Goal: Task Accomplishment & Management: Manage account settings

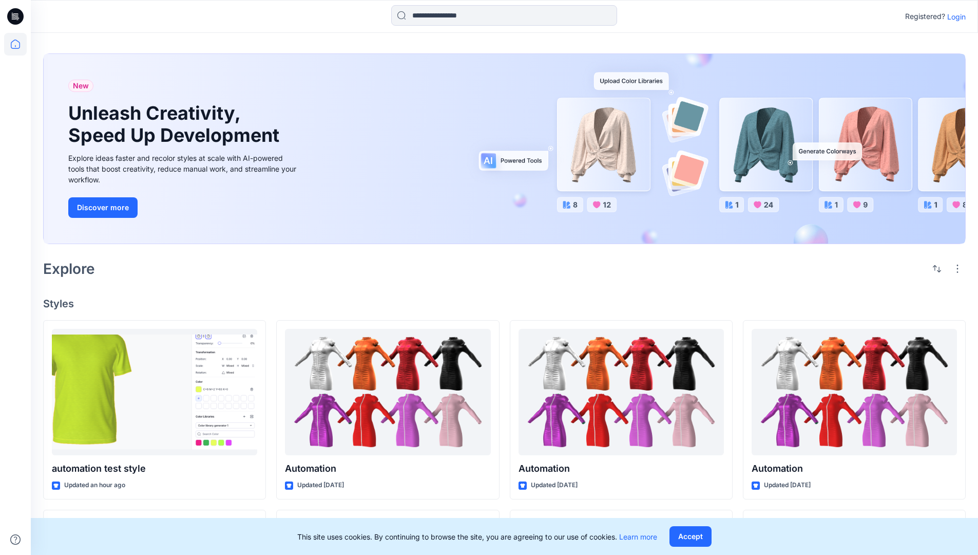
click at [954, 16] on p "Login" at bounding box center [957, 16] width 18 height 11
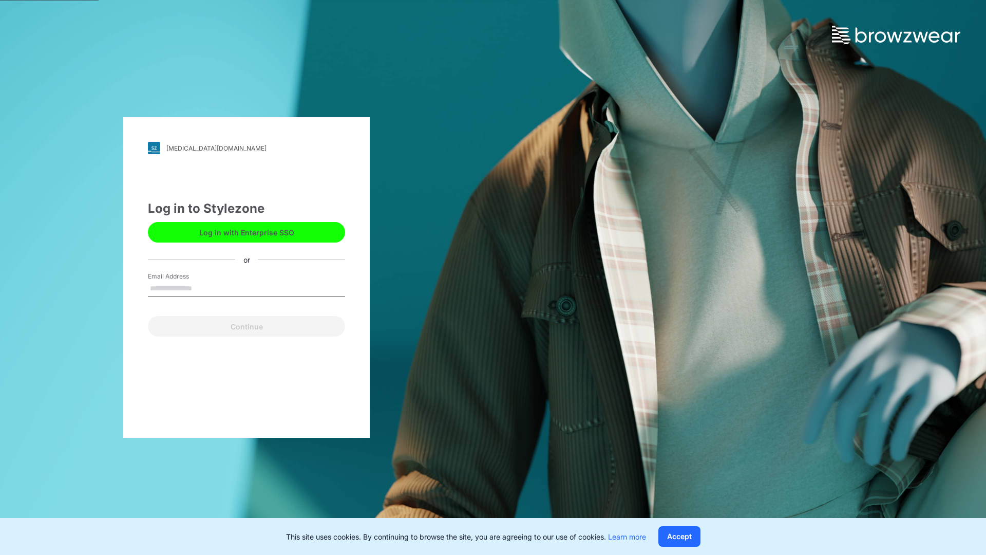
click at [203, 288] on input "Email Address" at bounding box center [246, 288] width 197 height 15
type input "**********"
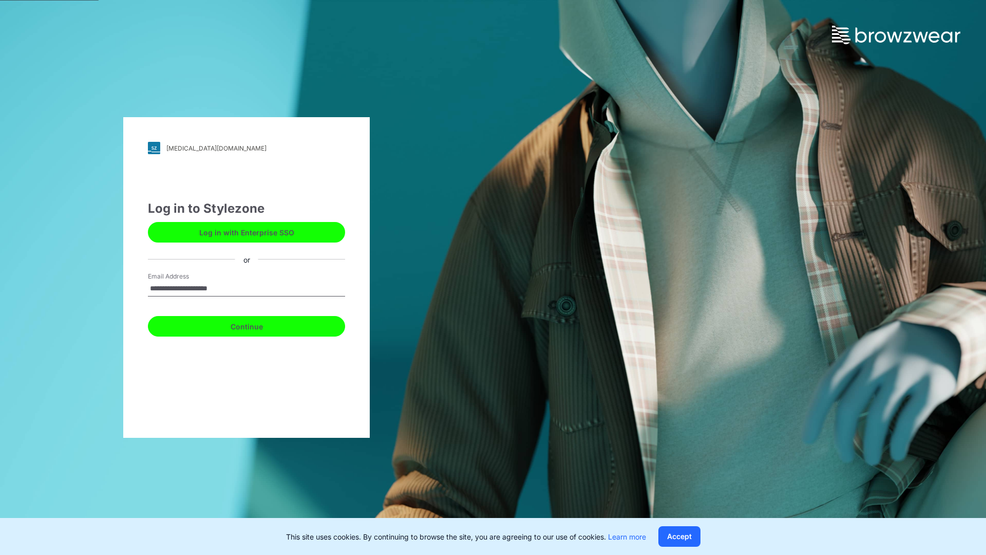
click at [258, 325] on button "Continue" at bounding box center [246, 326] width 197 height 21
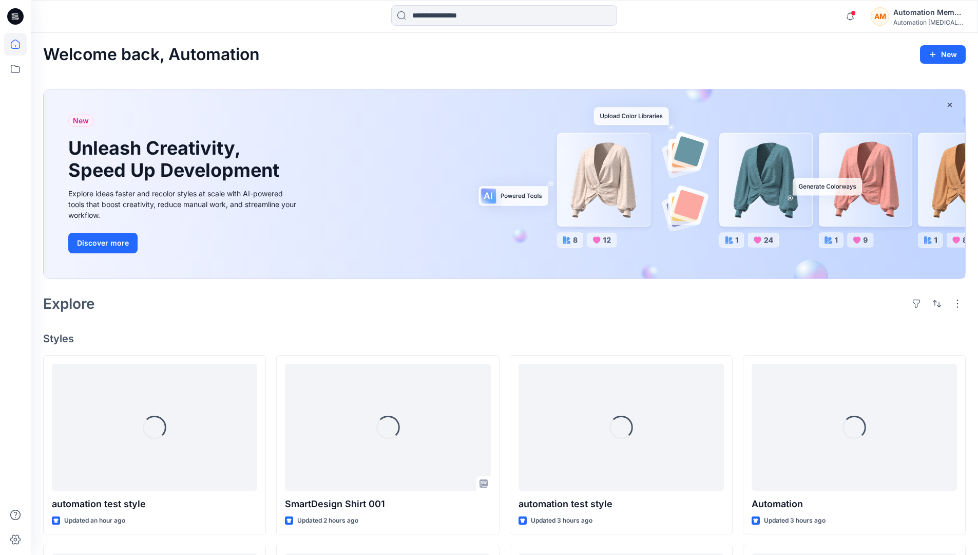
click at [18, 44] on icon at bounding box center [15, 44] width 23 height 23
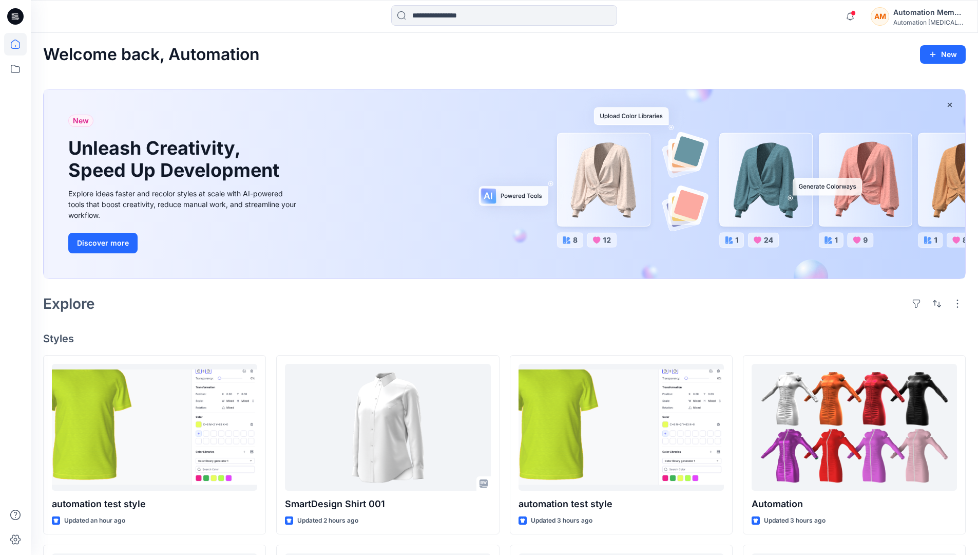
click at [908, 12] on div "Automation Member" at bounding box center [930, 12] width 72 height 12
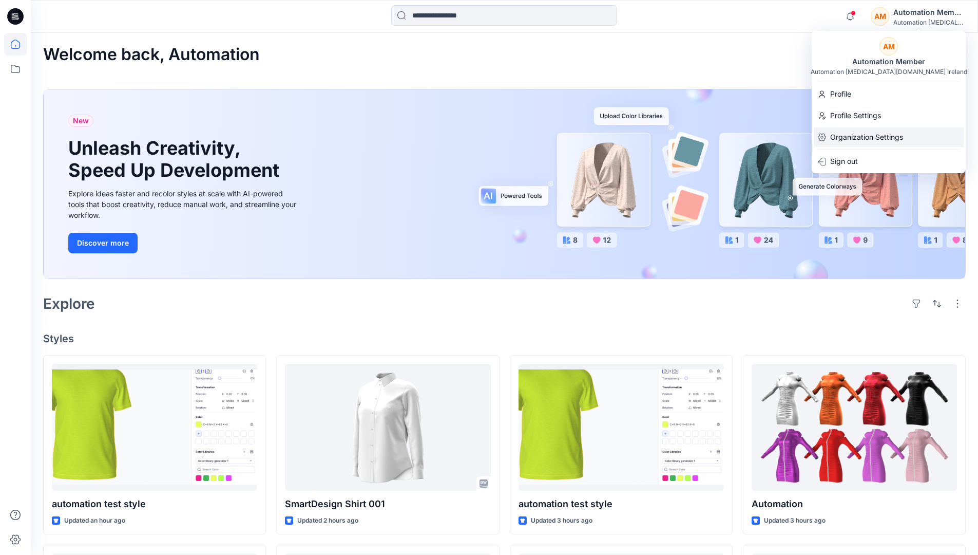
click at [860, 131] on p "Organization Settings" at bounding box center [867, 137] width 73 height 20
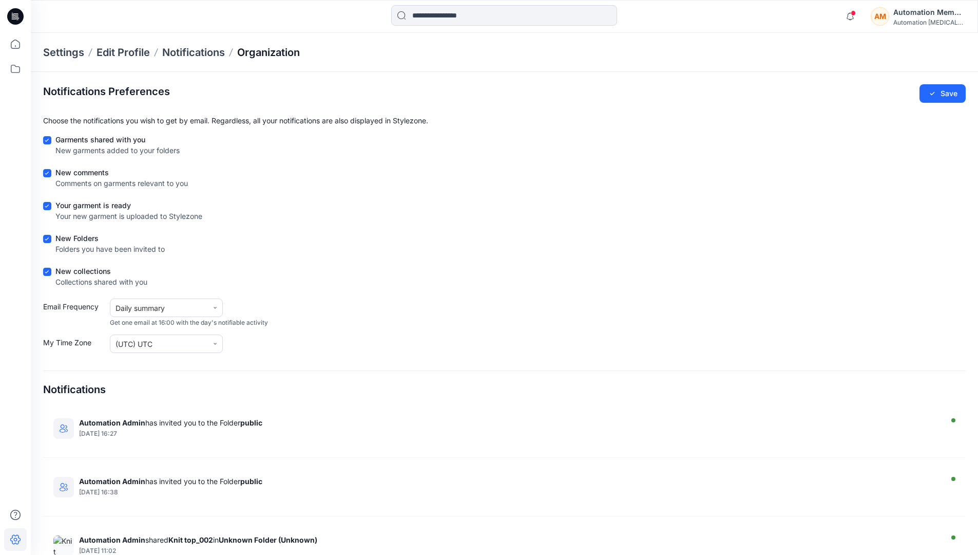
click at [288, 53] on p "Organization" at bounding box center [268, 52] width 63 height 14
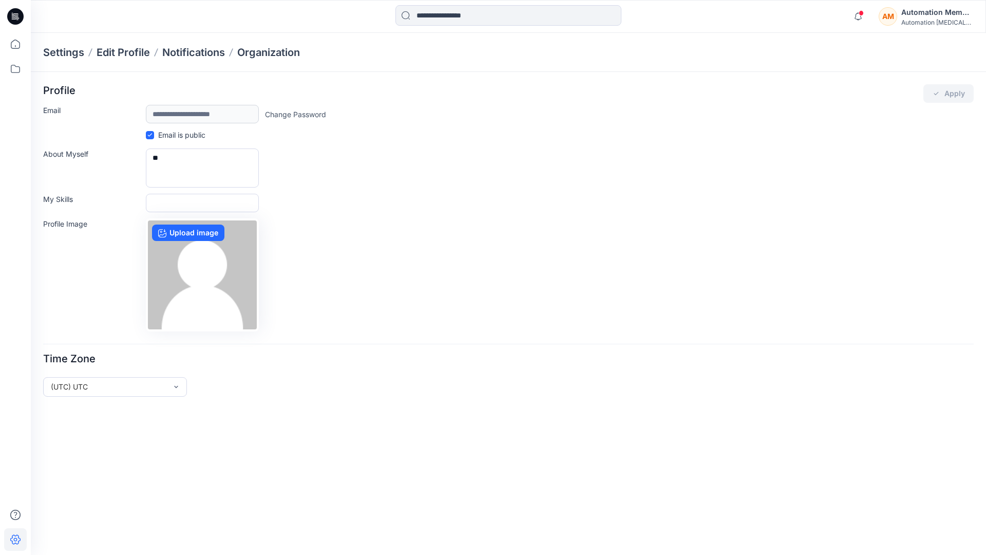
click at [900, 18] on div "AM Automation Member Automation [MEDICAL_DATA]..." at bounding box center [926, 16] width 95 height 21
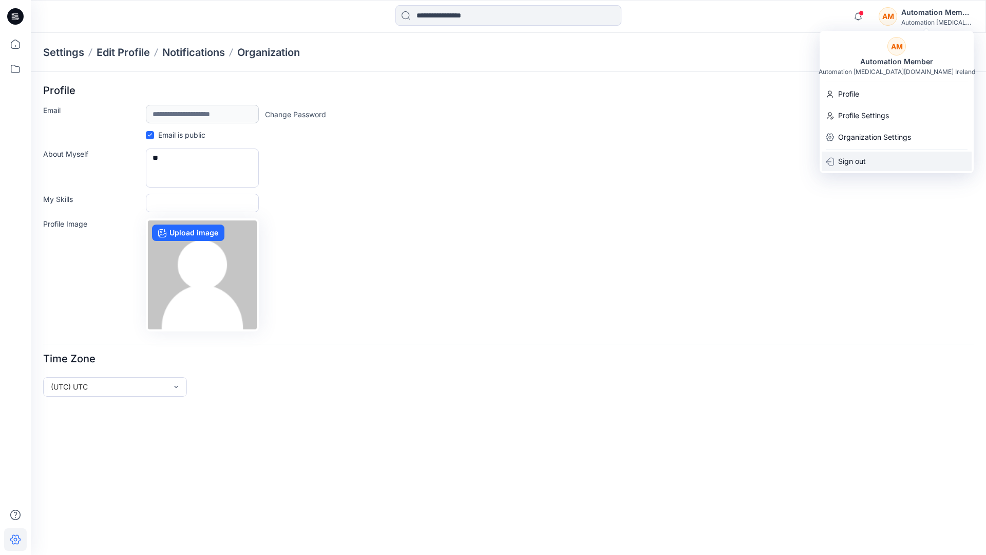
click at [878, 158] on div "Sign out" at bounding box center [897, 162] width 150 height 20
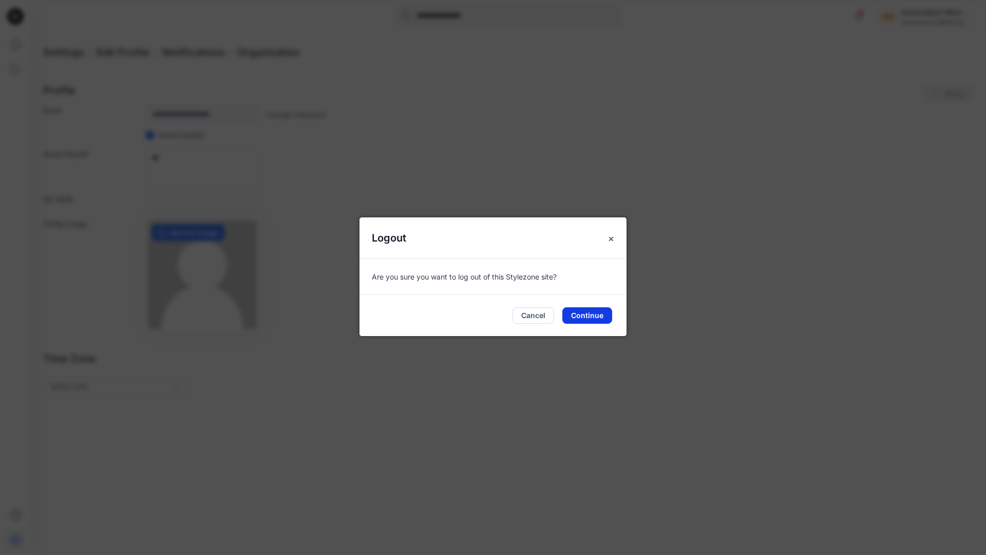
click at [574, 311] on button "Continue" at bounding box center [587, 315] width 50 height 16
